Goal: Information Seeking & Learning: Learn about a topic

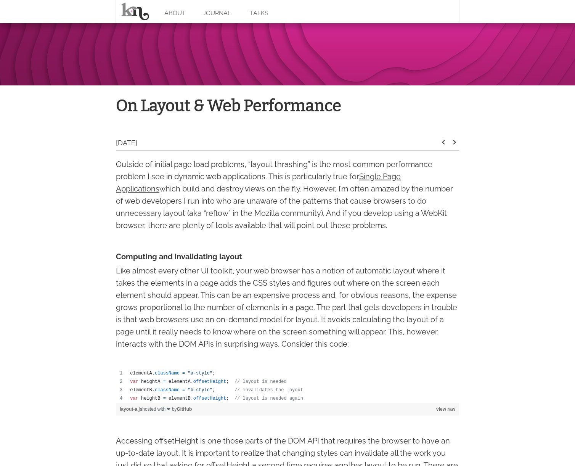
scroll to position [185, 0]
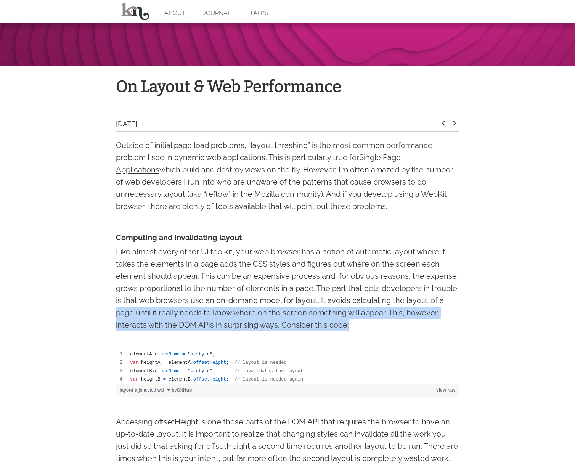
drag, startPoint x: 124, startPoint y: 316, endPoint x: 376, endPoint y: 324, distance: 252.2
click at [374, 324] on p "Like almost every other UI toolkit, your web browser has a notion of automatic …" at bounding box center [287, 288] width 343 height 85
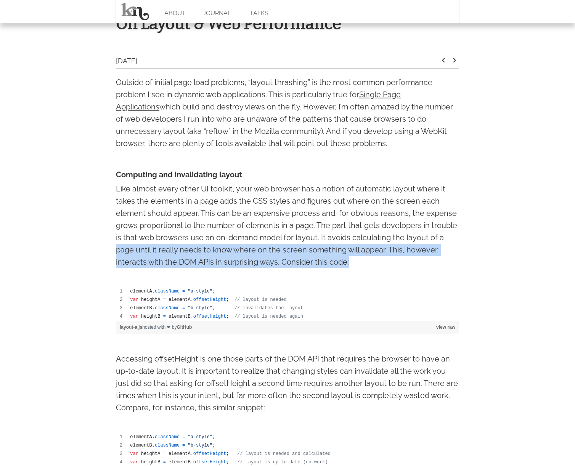
scroll to position [249, 0]
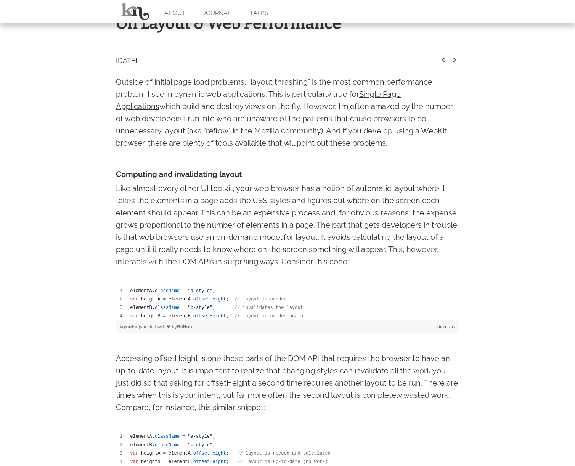
click at [177, 364] on p "Accessing offsetHeight is one those parts of the DOM API that requires the brow…" at bounding box center [287, 382] width 343 height 61
click at [177, 363] on p "Accessing offsetHeight is one those parts of the DOM API that requires the brow…" at bounding box center [287, 382] width 343 height 61
click at [180, 362] on p "Accessing offsetHeight is one those parts of the DOM API that requires the brow…" at bounding box center [287, 382] width 343 height 61
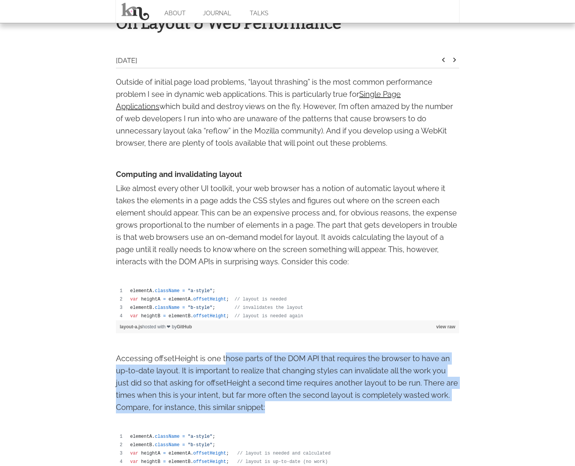
drag, startPoint x: 225, startPoint y: 361, endPoint x: 275, endPoint y: 405, distance: 65.9
click at [273, 405] on p "Accessing offsetHeight is one those parts of the DOM API that requires the brow…" at bounding box center [287, 382] width 343 height 61
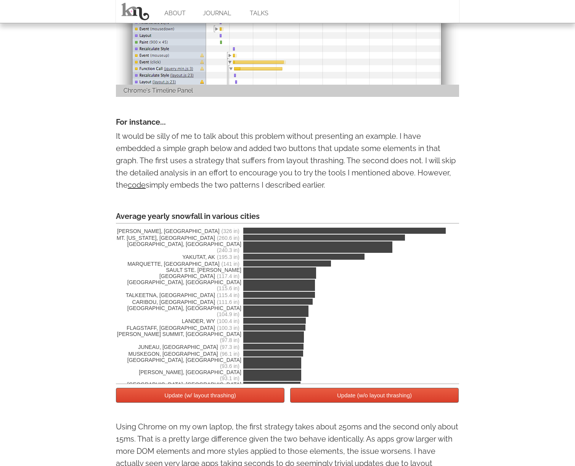
scroll to position [1221, 0]
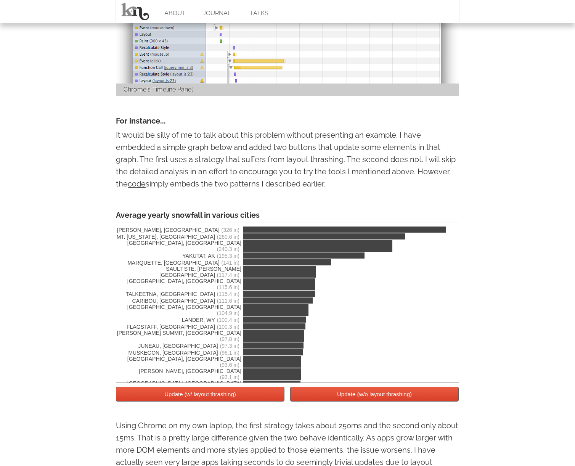
click at [242, 399] on button "Update (w/ layout thrashing)" at bounding box center [200, 394] width 169 height 15
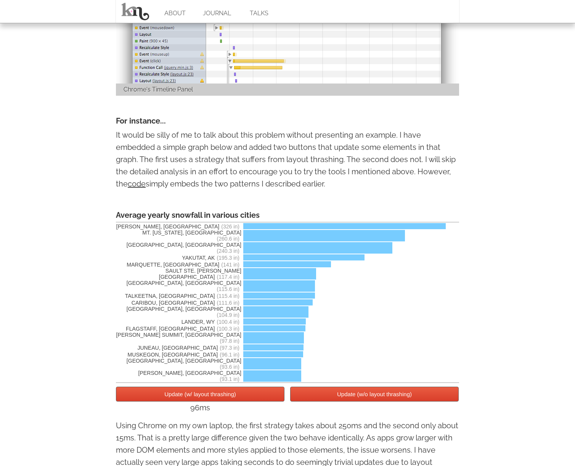
scroll to position [0, 0]
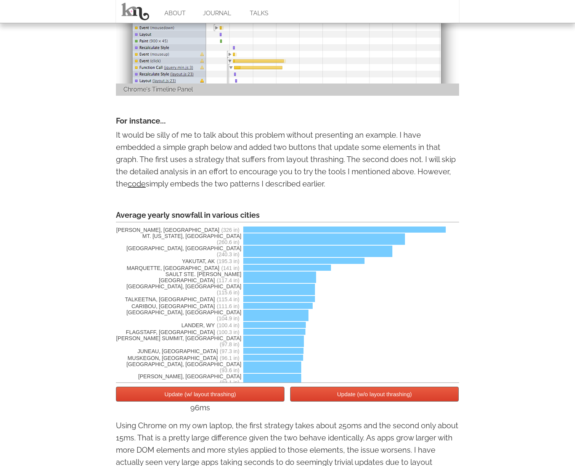
click at [214, 397] on button "Update (w/ layout thrashing)" at bounding box center [200, 394] width 169 height 15
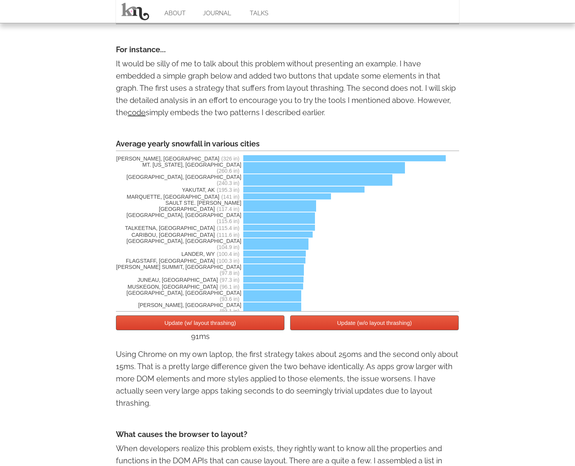
click at [326, 330] on button "Update (w/o layout thrashing)" at bounding box center [374, 322] width 169 height 15
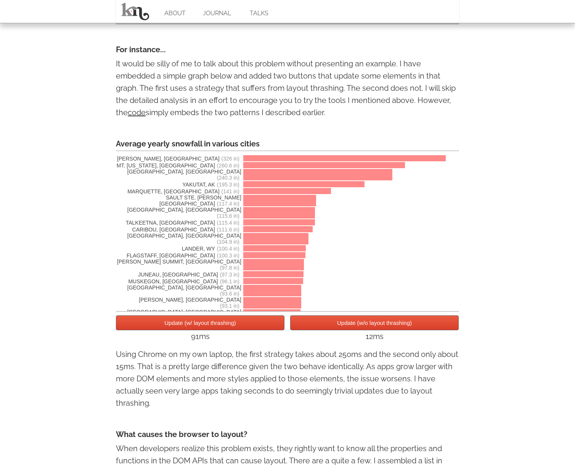
click at [239, 328] on button "Update (w/ layout thrashing)" at bounding box center [200, 322] width 169 height 15
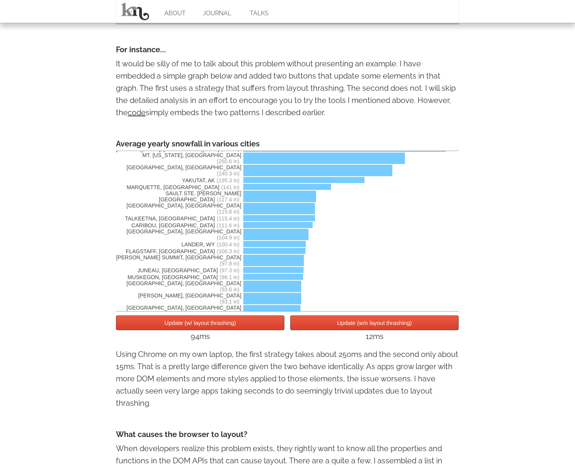
scroll to position [11, 0]
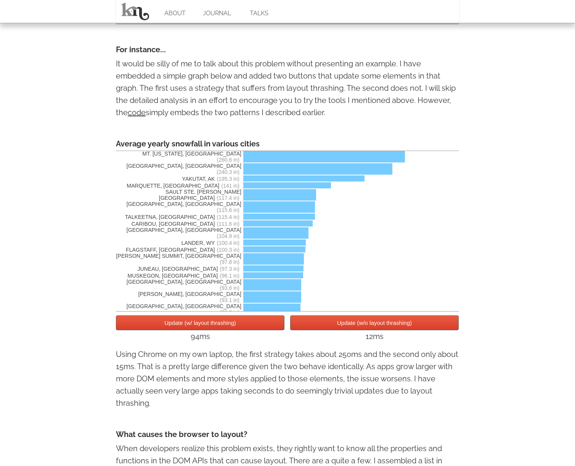
click at [266, 329] on button "Update (w/ layout thrashing)" at bounding box center [200, 322] width 169 height 15
click at [240, 326] on button "Update (w/ layout thrashing)" at bounding box center [200, 322] width 169 height 15
click at [228, 328] on button "Update (w/ layout thrashing)" at bounding box center [200, 322] width 169 height 15
click at [339, 329] on button "Update (w/o layout thrashing)" at bounding box center [374, 322] width 169 height 15
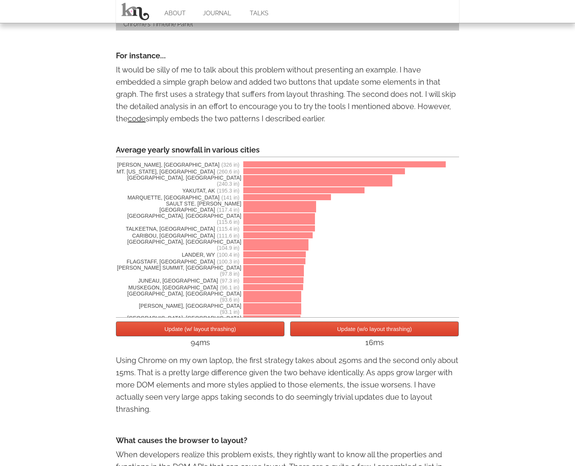
scroll to position [1285, 0]
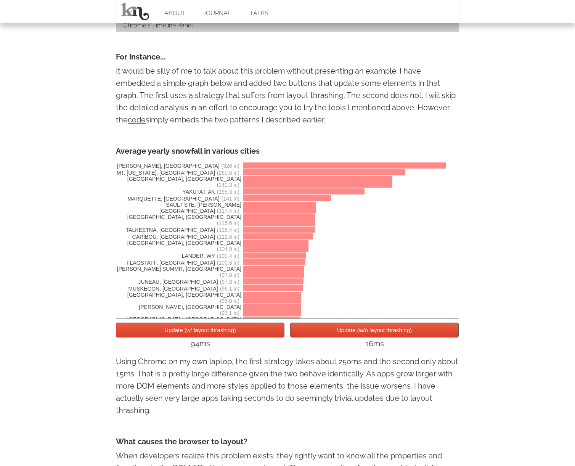
click at [260, 333] on button "Update (w/ layout thrashing)" at bounding box center [200, 330] width 169 height 15
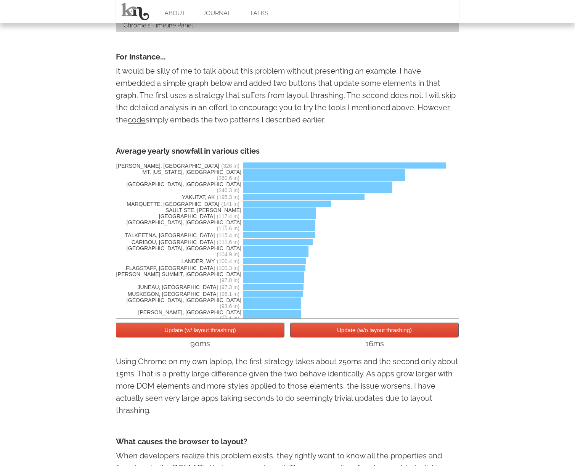
click at [332, 342] on div "16ms" at bounding box center [374, 343] width 169 height 12
click at [333, 336] on button "Update (w/o layout thrashing)" at bounding box center [374, 330] width 169 height 15
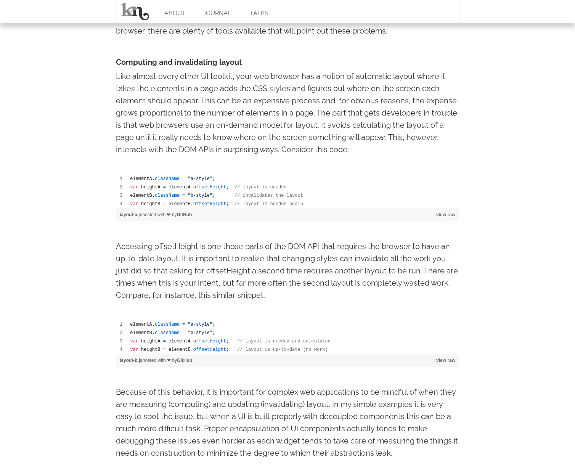
scroll to position [0, 0]
